Goal: Find specific page/section: Find specific page/section

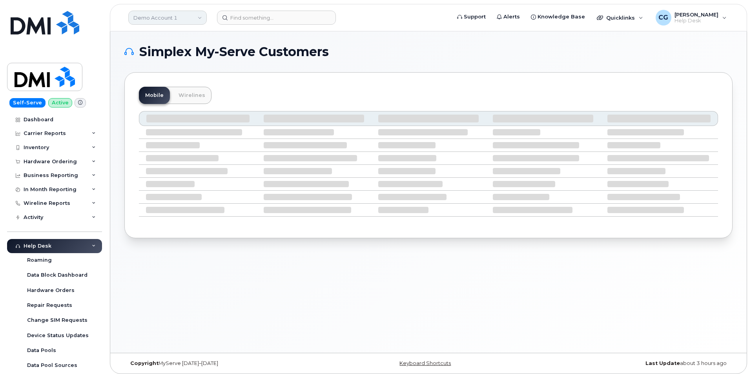
click at [152, 16] on link "Demo Account 1" at bounding box center [167, 18] width 78 height 14
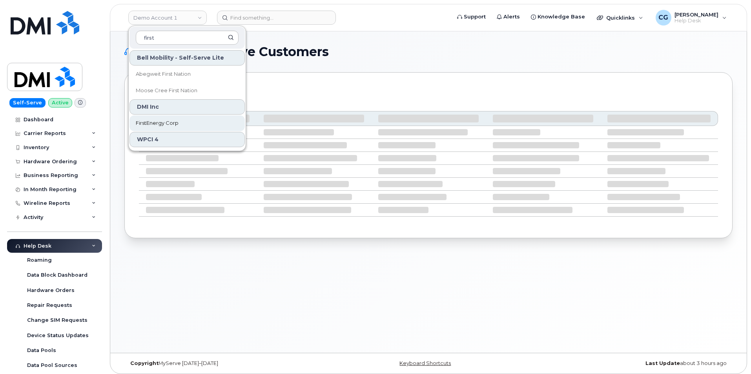
type input "first"
click at [164, 122] on span "FirstEnergy Corp" at bounding box center [157, 123] width 43 height 8
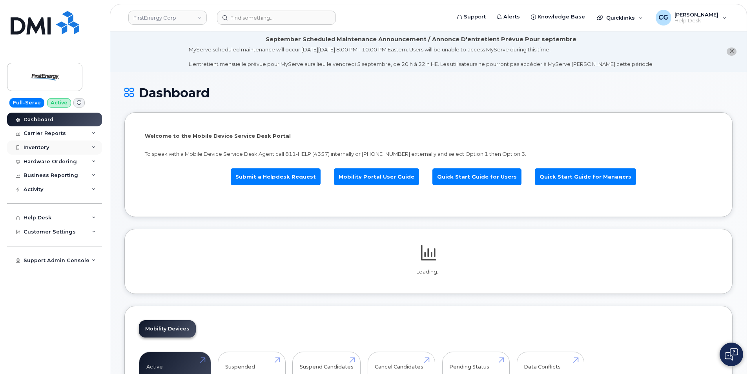
click at [35, 146] on div "Inventory" at bounding box center [37, 147] width 26 height 6
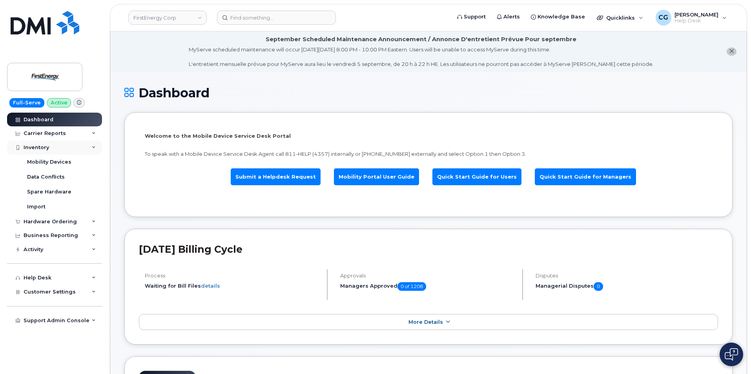
click at [36, 149] on div "Inventory" at bounding box center [37, 147] width 26 height 6
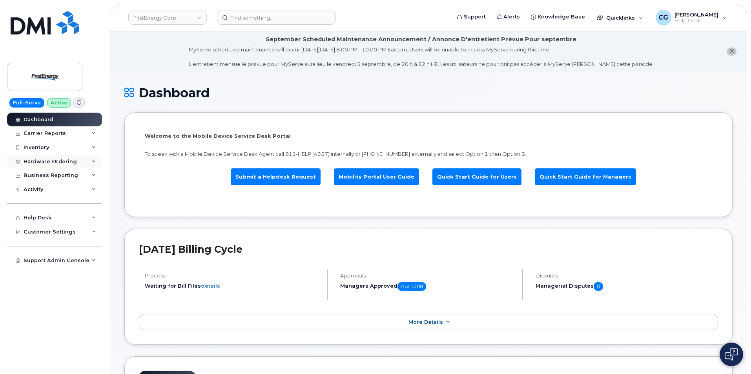
click at [40, 161] on div "Hardware Ordering" at bounding box center [50, 162] width 53 height 6
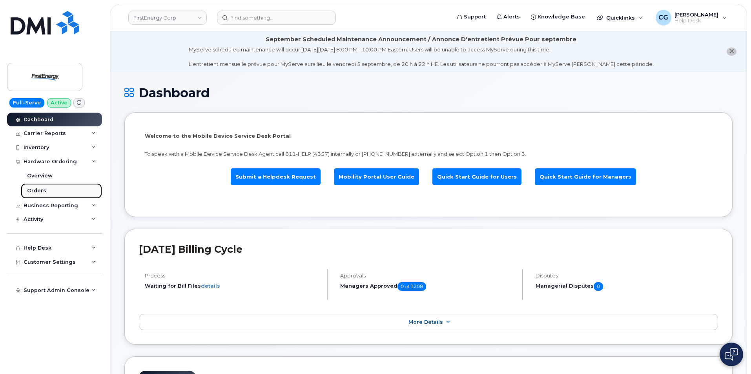
click at [33, 191] on div "Orders" at bounding box center [36, 190] width 19 height 7
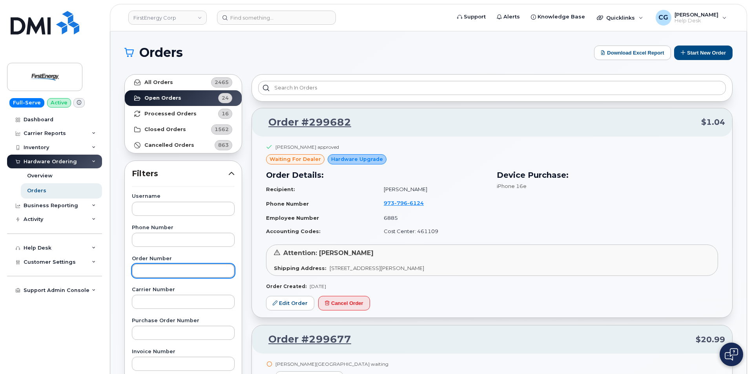
click at [171, 275] on input "text" at bounding box center [183, 271] width 103 height 14
type input "299032"
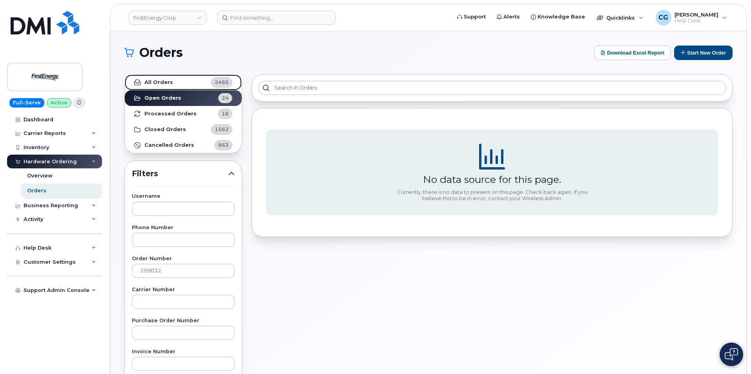
click at [166, 82] on strong "All Orders" at bounding box center [158, 82] width 29 height 6
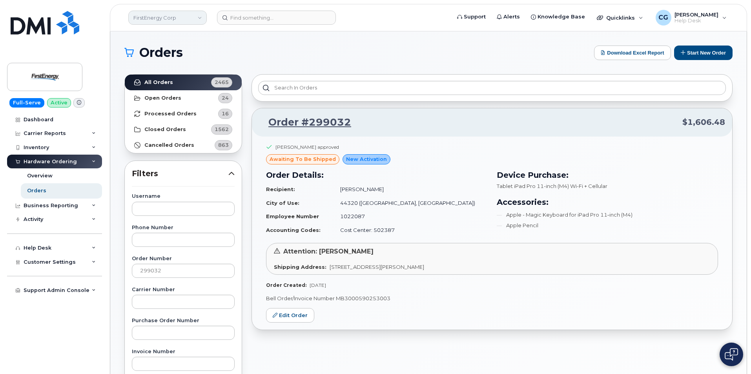
click at [177, 24] on link "FirstEnergy Corp" at bounding box center [167, 18] width 78 height 14
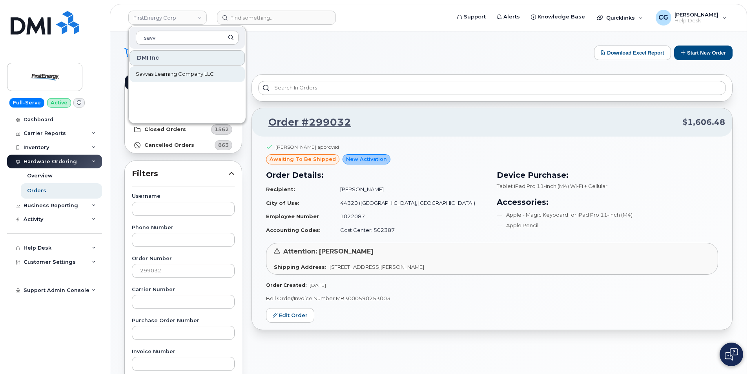
type input "savv"
click at [173, 72] on span "Savvas Learning Company LLC" at bounding box center [175, 74] width 78 height 8
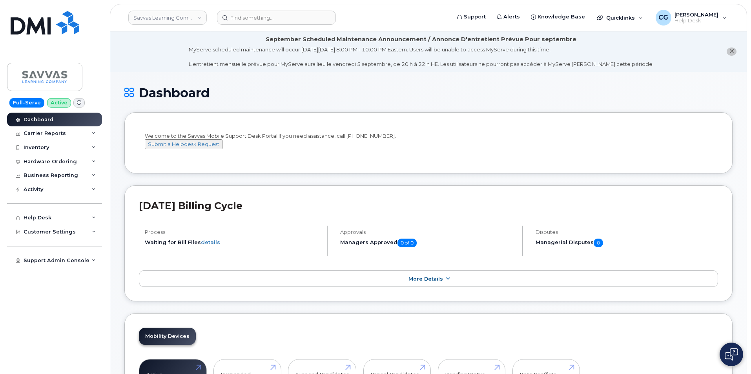
click at [36, 162] on div "Hardware Ordering" at bounding box center [50, 162] width 53 height 6
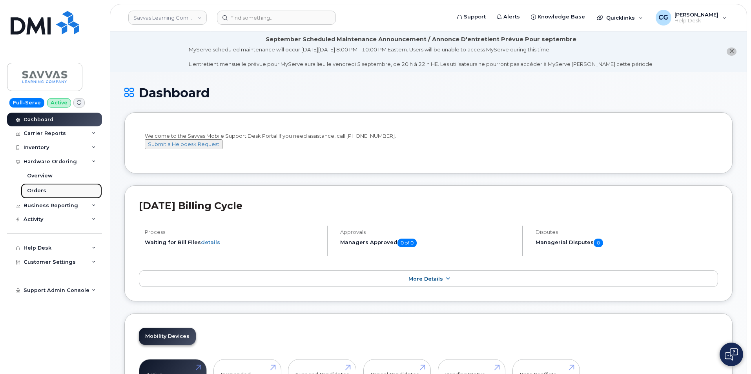
click at [34, 192] on div "Orders" at bounding box center [36, 190] width 19 height 7
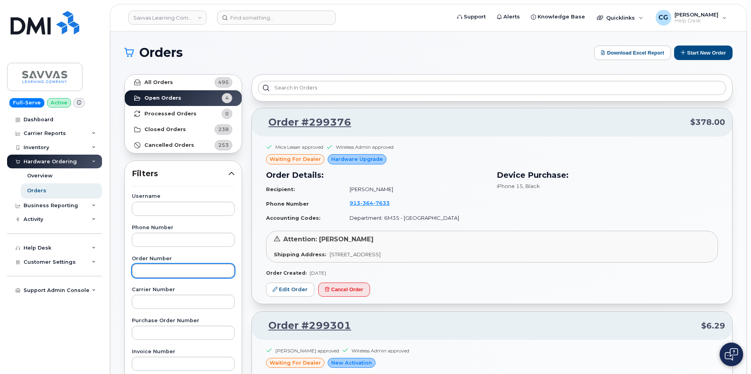
click at [149, 267] on input "text" at bounding box center [183, 271] width 103 height 14
type input "298977"
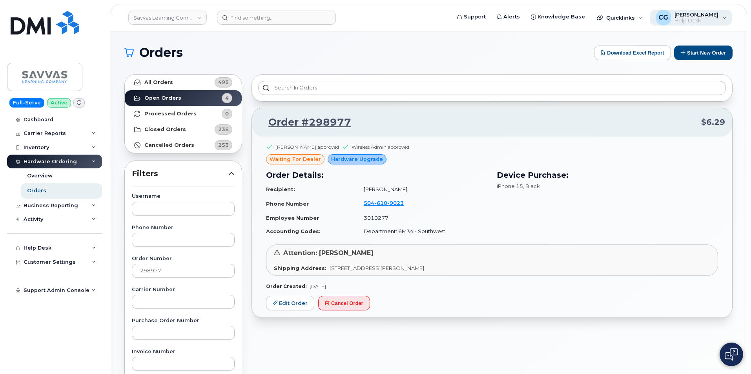
click at [684, 15] on span "[PERSON_NAME]" at bounding box center [697, 14] width 44 height 6
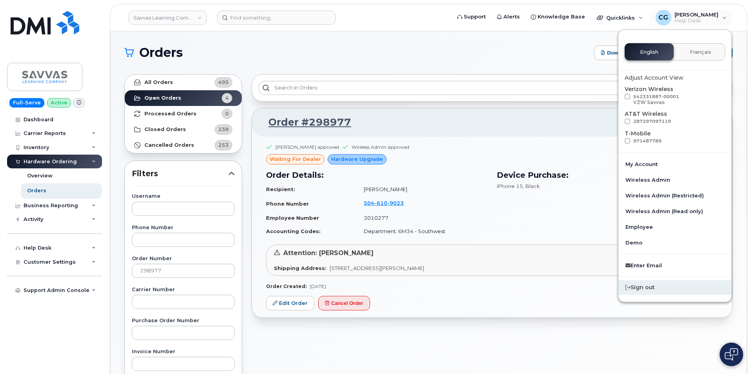
click at [648, 290] on div "Sign out" at bounding box center [674, 287] width 113 height 15
